Goal: Information Seeking & Learning: Find specific fact

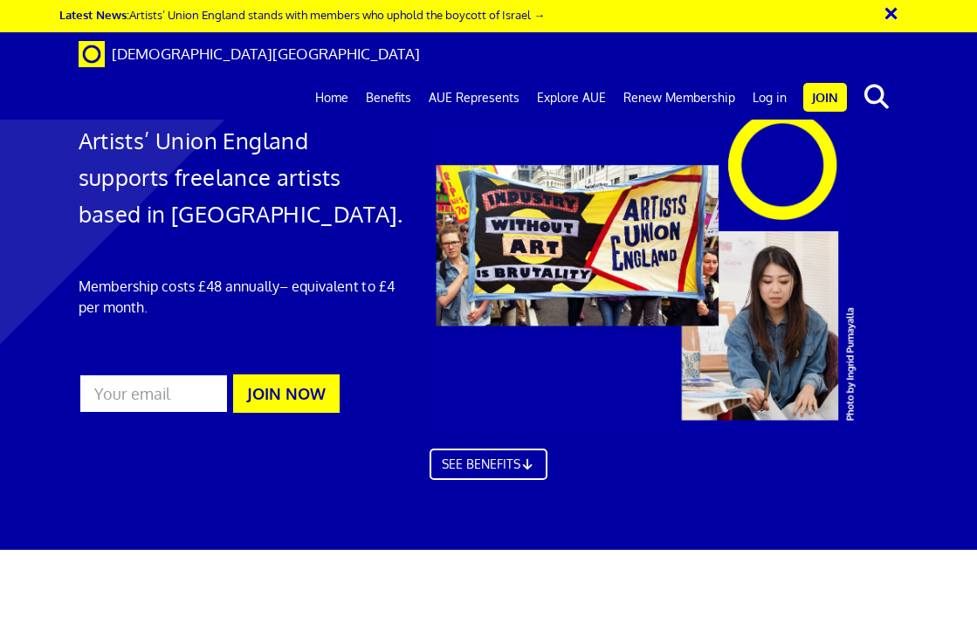
click at [341, 76] on link "Home" at bounding box center [331, 98] width 51 height 44
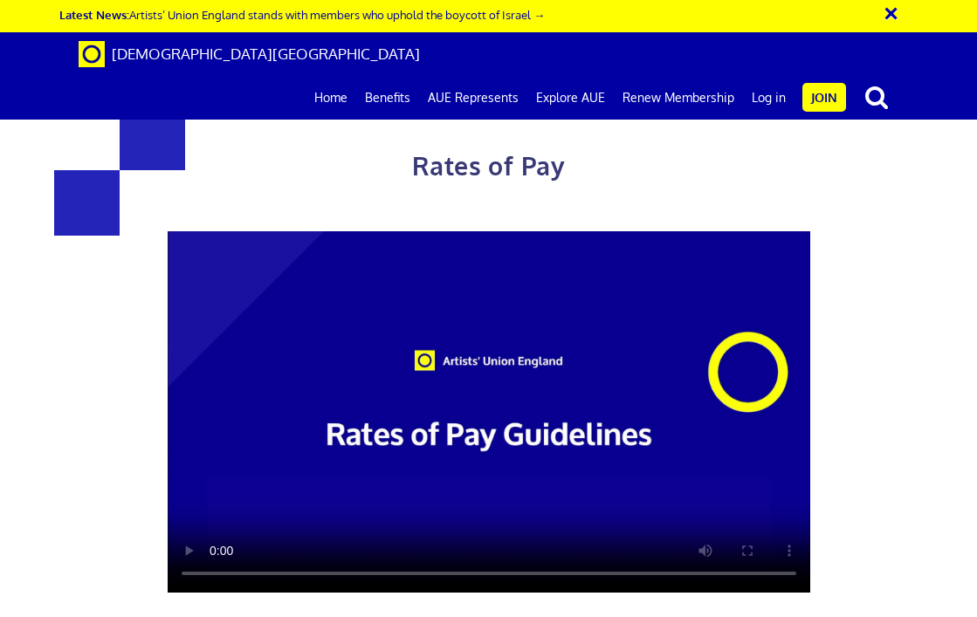
scroll to position [2799, 0]
drag, startPoint x: 436, startPoint y: 424, endPoint x: 534, endPoint y: 473, distance: 109.7
drag, startPoint x: 550, startPoint y: 437, endPoint x: 554, endPoint y: 367, distance: 70.0
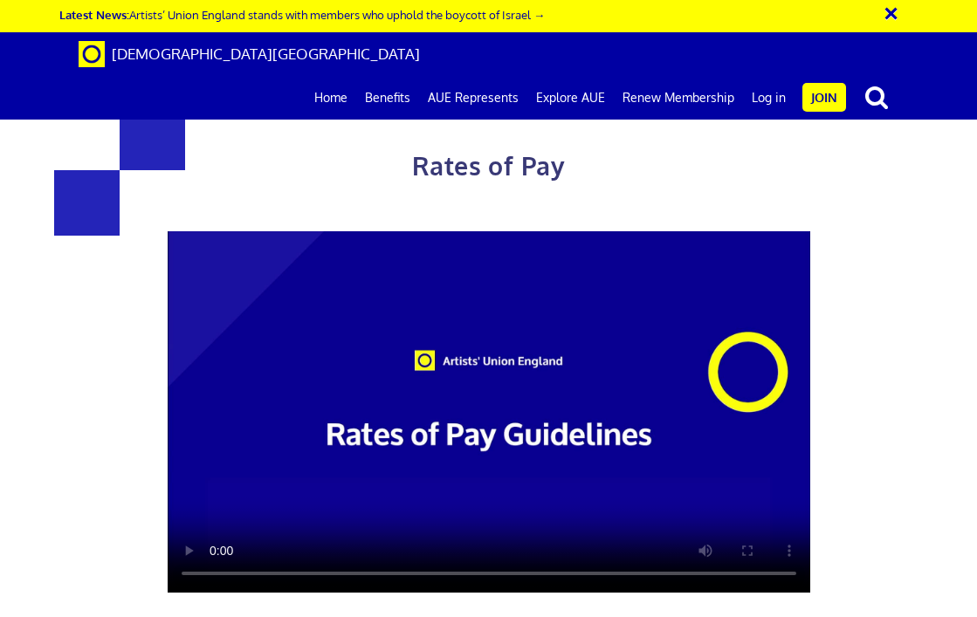
drag, startPoint x: 542, startPoint y: 420, endPoint x: 553, endPoint y: 464, distance: 44.9
